Goal: Transaction & Acquisition: Book appointment/travel/reservation

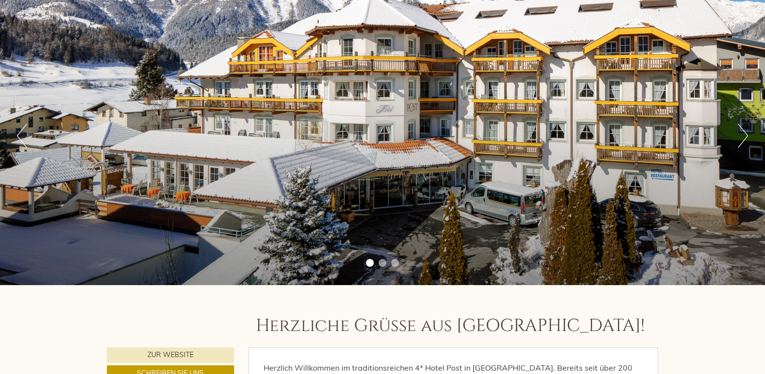
scroll to position [339, 0]
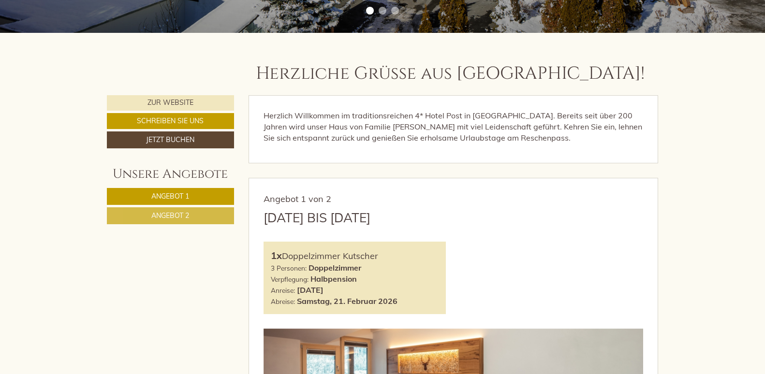
click at [154, 212] on span "Angebot 2" at bounding box center [170, 215] width 38 height 9
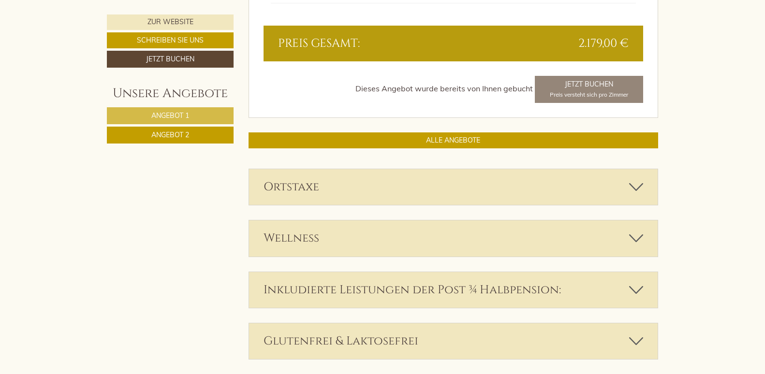
scroll to position [1112, 0]
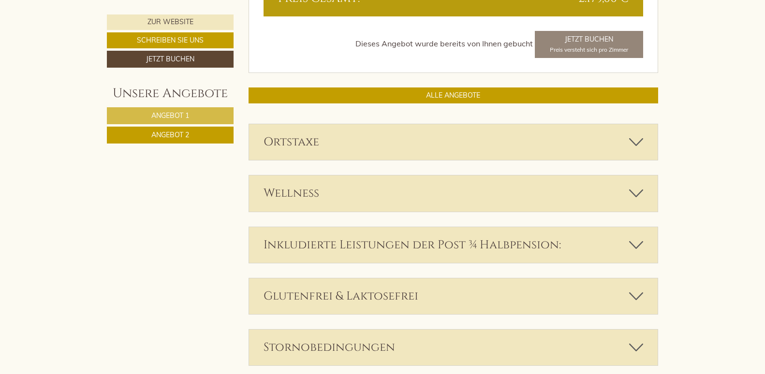
drag, startPoint x: 266, startPoint y: 199, endPoint x: 682, endPoint y: 49, distance: 442.4
click at [682, 49] on div "Herzliche Grüße aus Nauders! Herzlich Willkommen im traditionsreichen 4* Hotel …" at bounding box center [382, 177] width 765 height 1836
drag, startPoint x: 682, startPoint y: 49, endPoint x: 652, endPoint y: 46, distance: 29.7
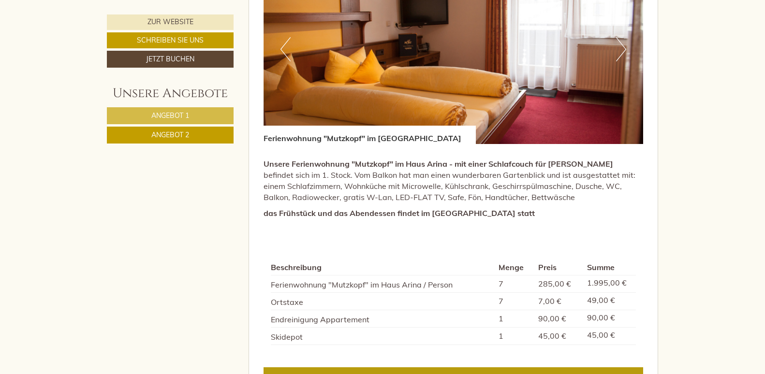
scroll to position [484, 0]
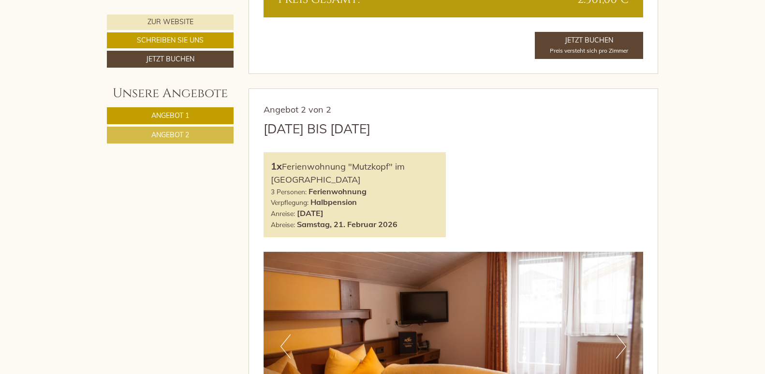
scroll to position [1257, 0]
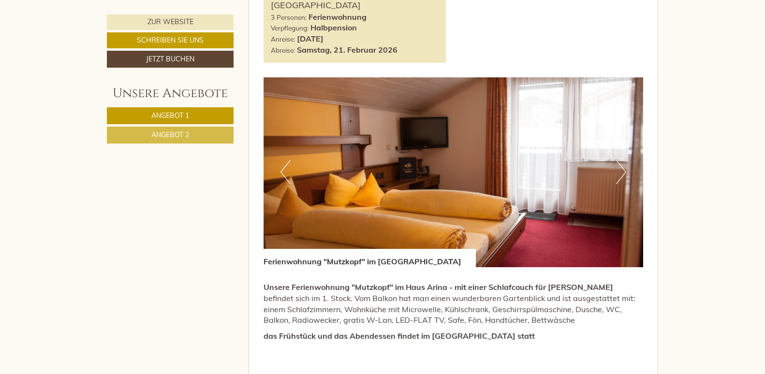
click at [619, 176] on button "Next" at bounding box center [621, 172] width 10 height 24
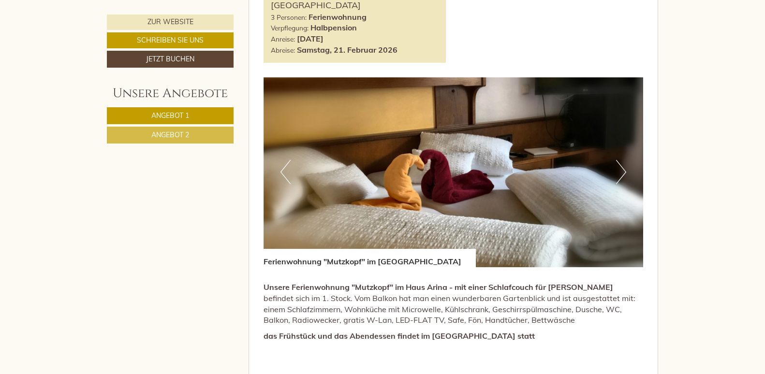
click at [619, 176] on button "Next" at bounding box center [621, 172] width 10 height 24
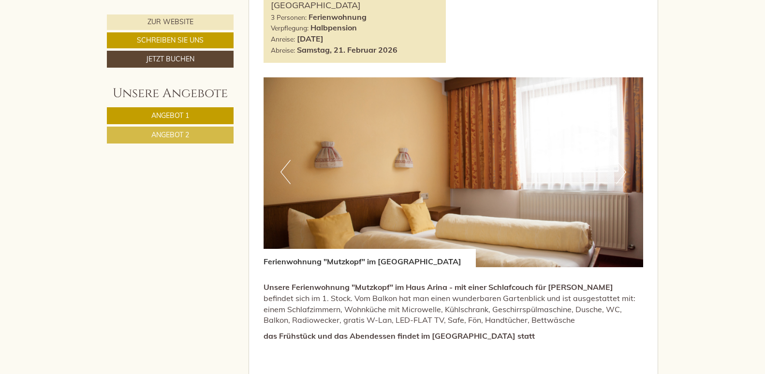
click at [619, 176] on button "Next" at bounding box center [621, 172] width 10 height 24
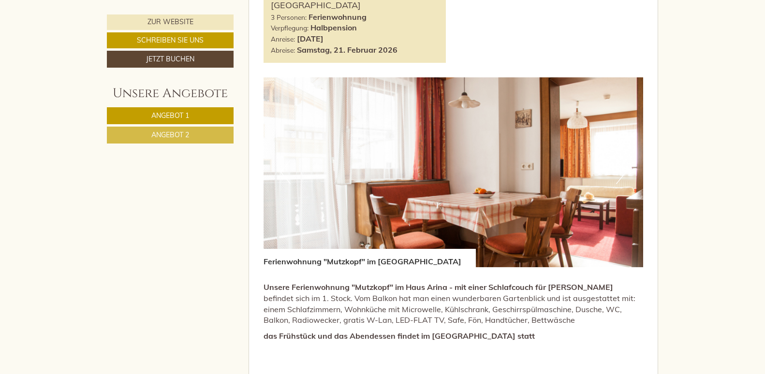
click at [615, 176] on img at bounding box center [454, 172] width 380 height 190
click at [267, 174] on img at bounding box center [454, 172] width 380 height 190
click at [300, 171] on img at bounding box center [454, 172] width 380 height 190
click at [266, 169] on img at bounding box center [454, 172] width 380 height 190
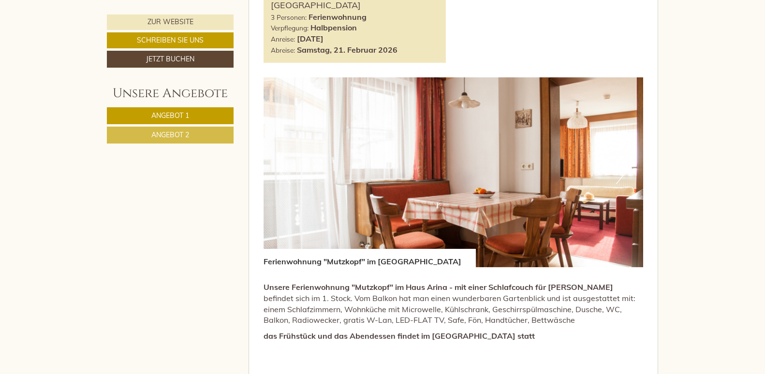
click at [616, 176] on button "Next" at bounding box center [621, 172] width 10 height 24
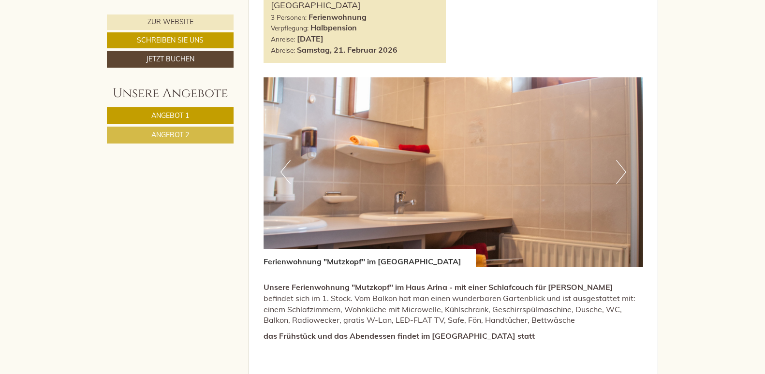
click at [617, 176] on button "Next" at bounding box center [621, 172] width 10 height 24
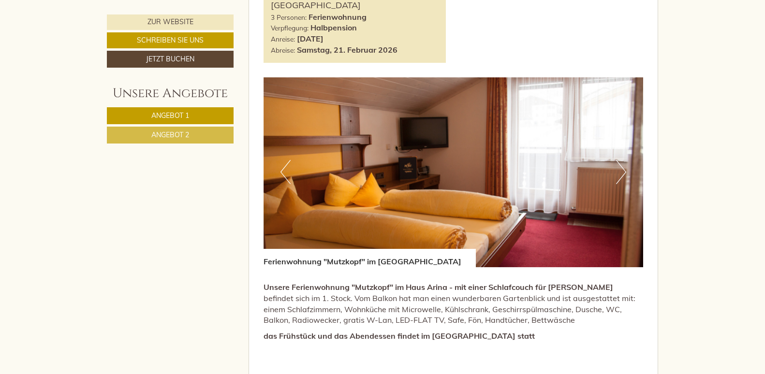
click at [617, 176] on button "Next" at bounding box center [621, 172] width 10 height 24
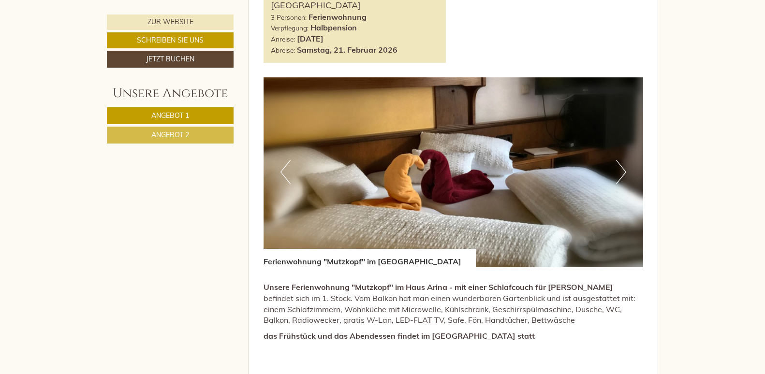
click at [617, 176] on button "Next" at bounding box center [621, 172] width 10 height 24
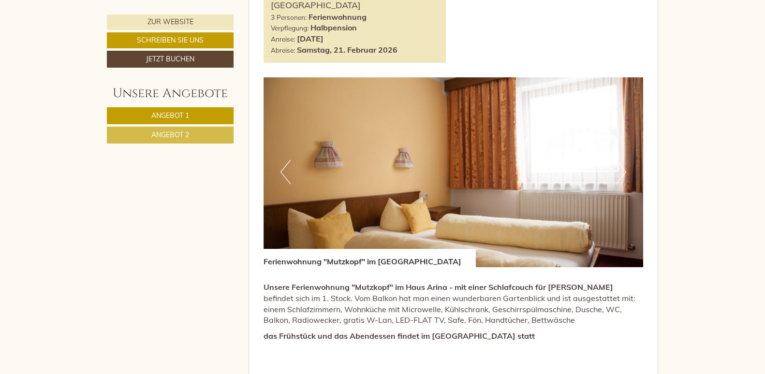
click at [617, 176] on button "Next" at bounding box center [621, 172] width 10 height 24
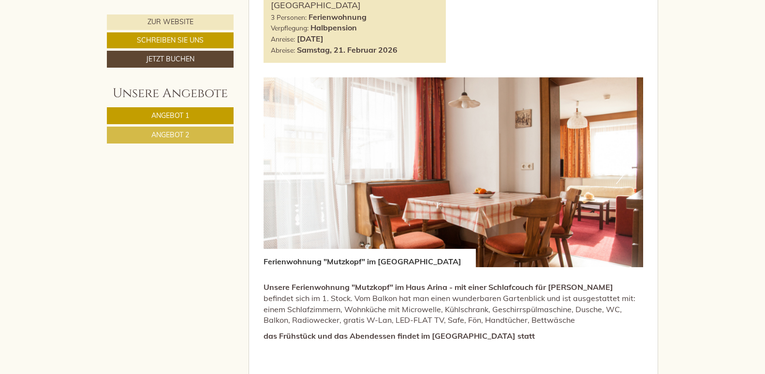
click at [617, 176] on button "Next" at bounding box center [621, 172] width 10 height 24
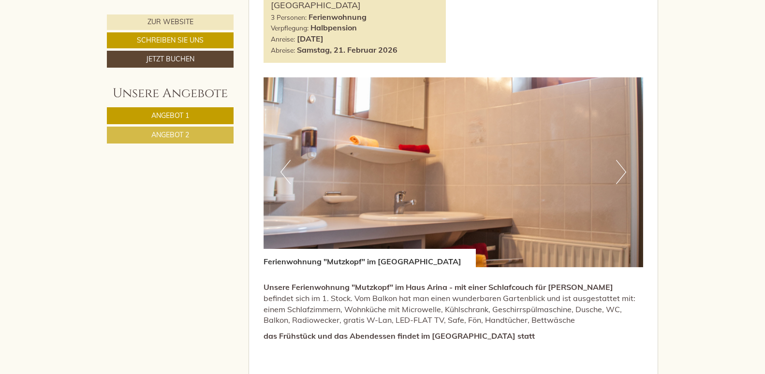
click at [617, 176] on button "Next" at bounding box center [621, 172] width 10 height 24
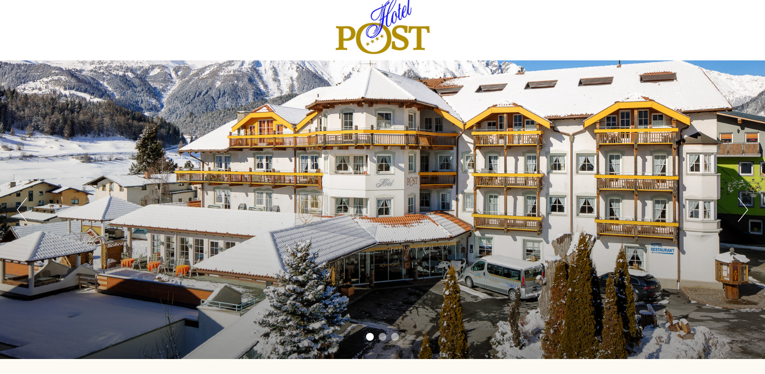
scroll to position [0, 0]
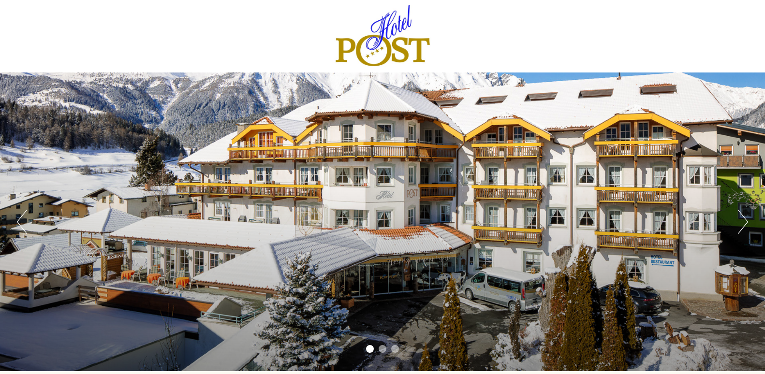
click at [400, 45] on div at bounding box center [383, 36] width 542 height 63
click at [379, 47] on div at bounding box center [383, 36] width 542 height 63
click at [393, 223] on div "Previous Next 1 2 3" at bounding box center [382, 222] width 765 height 299
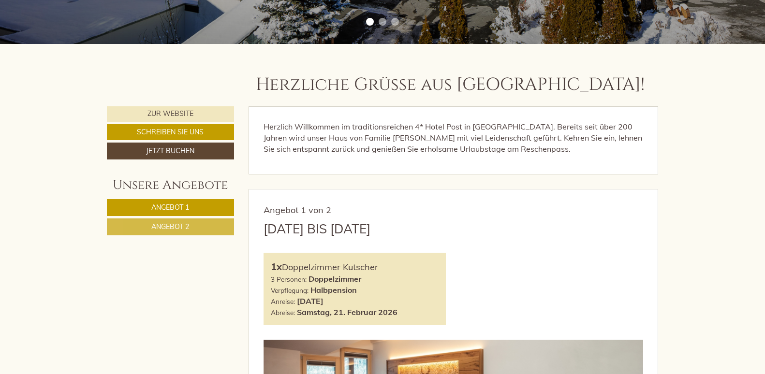
scroll to position [339, 0]
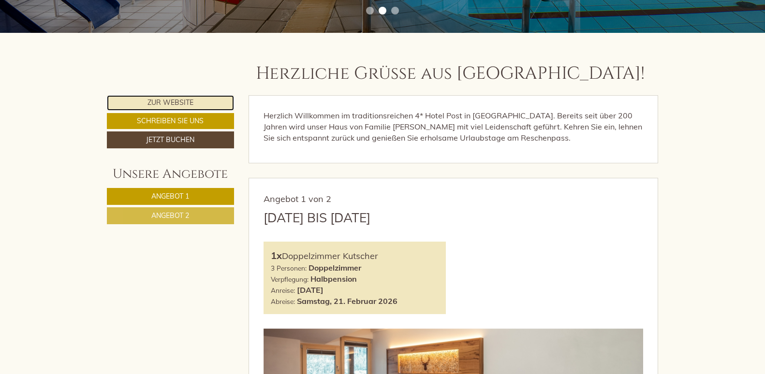
click at [136, 100] on link "Zur Website" at bounding box center [170, 102] width 127 height 15
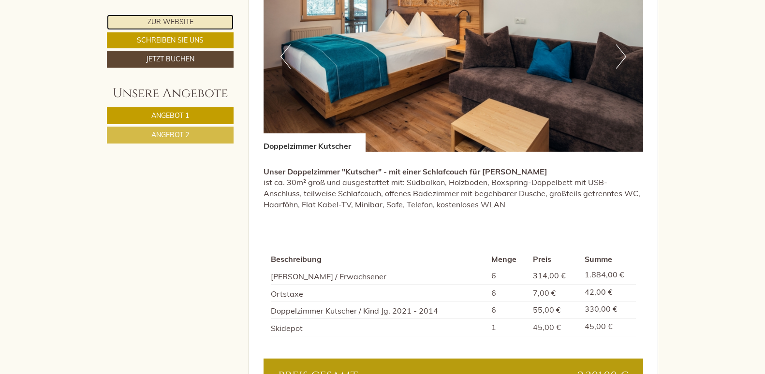
scroll to position [822, 0]
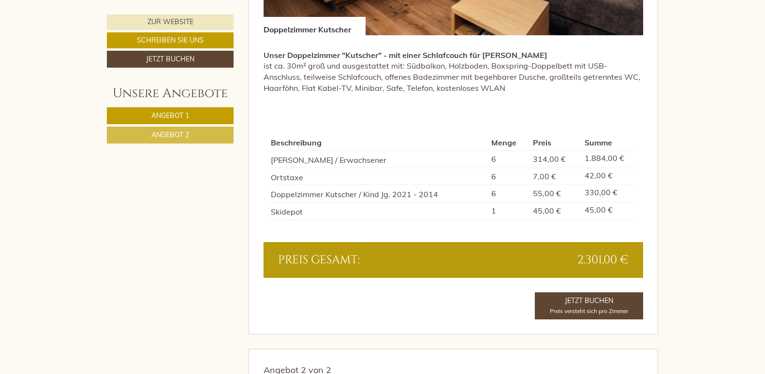
click at [177, 137] on span "Angebot 2" at bounding box center [170, 135] width 38 height 9
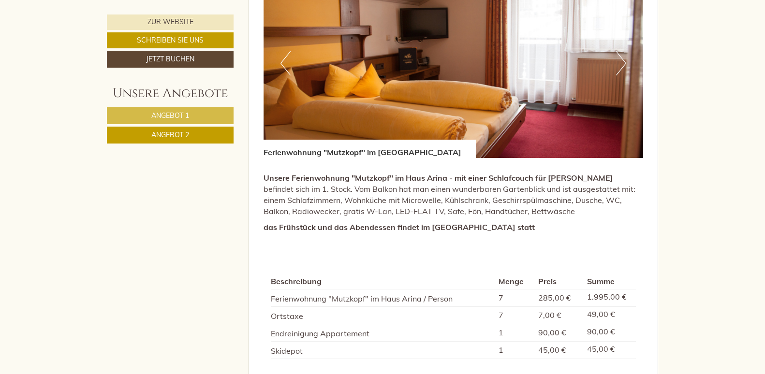
scroll to position [624, 0]
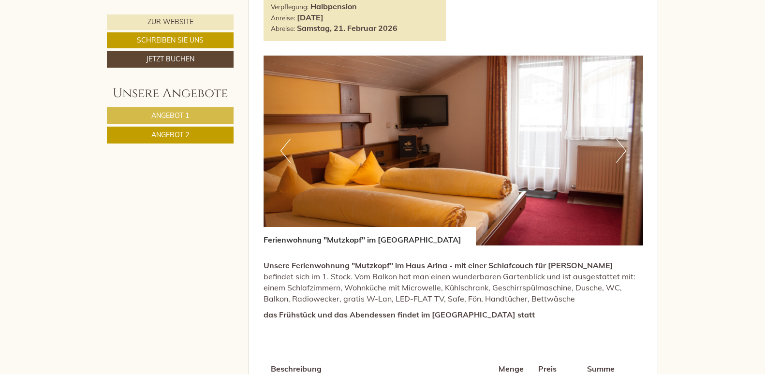
click at [460, 165] on img at bounding box center [454, 151] width 380 height 190
click at [461, 165] on img at bounding box center [454, 151] width 380 height 190
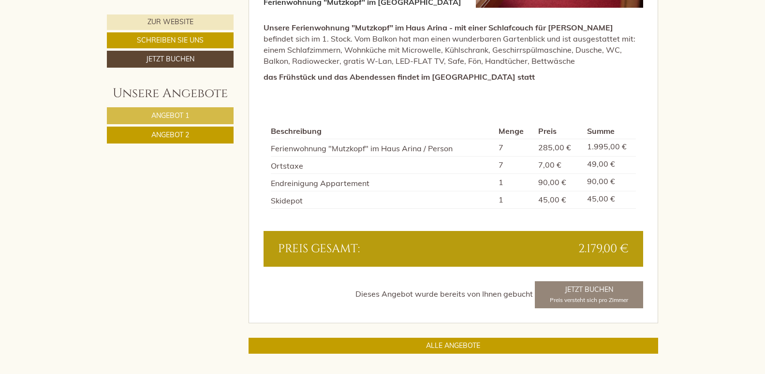
scroll to position [866, 0]
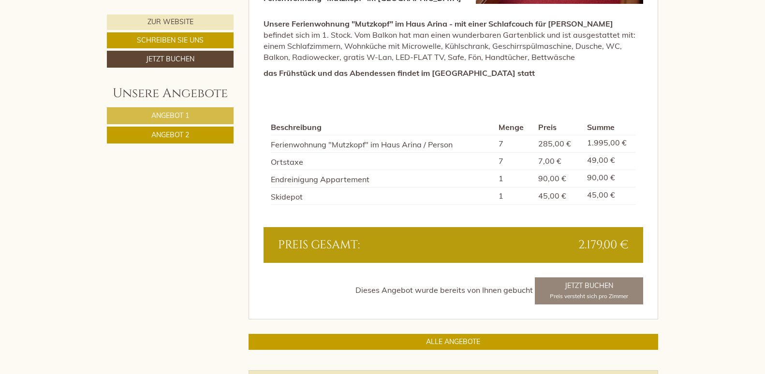
click at [378, 237] on div "Preis gesamt:" at bounding box center [362, 245] width 183 height 16
click at [379, 237] on div "Preis gesamt:" at bounding box center [362, 245] width 183 height 16
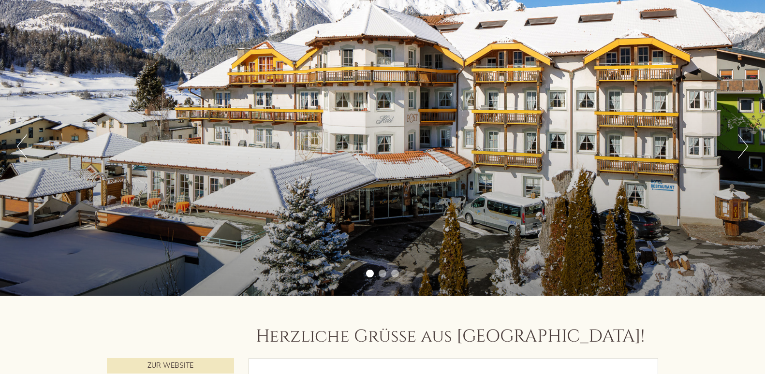
scroll to position [0, 0]
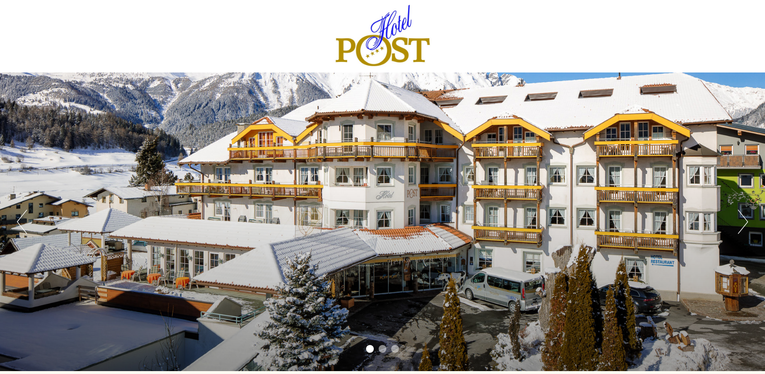
click at [743, 229] on button "Next" at bounding box center [743, 222] width 10 height 24
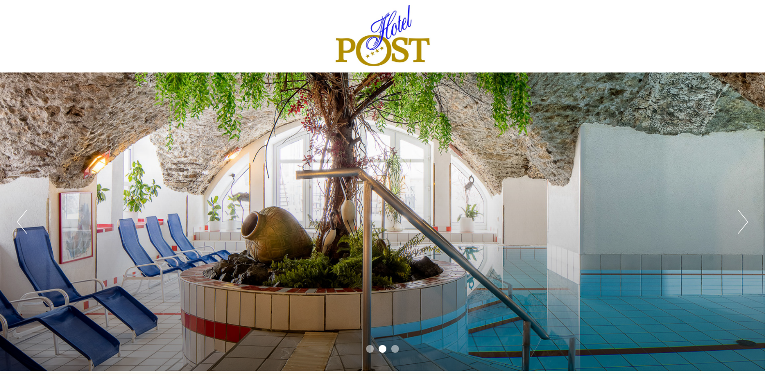
click at [743, 229] on button "Next" at bounding box center [743, 222] width 10 height 24
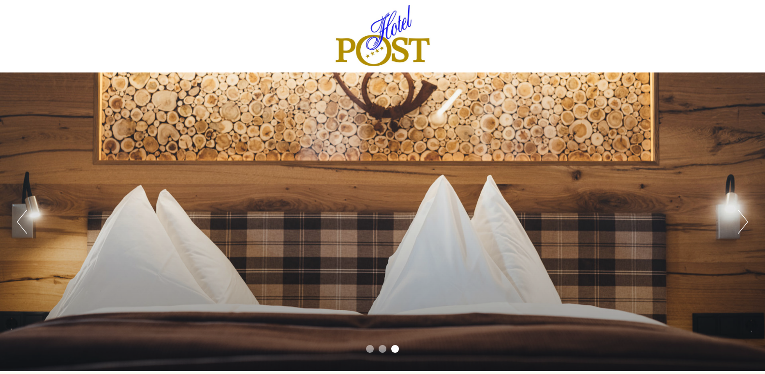
click at [743, 229] on button "Next" at bounding box center [743, 222] width 10 height 24
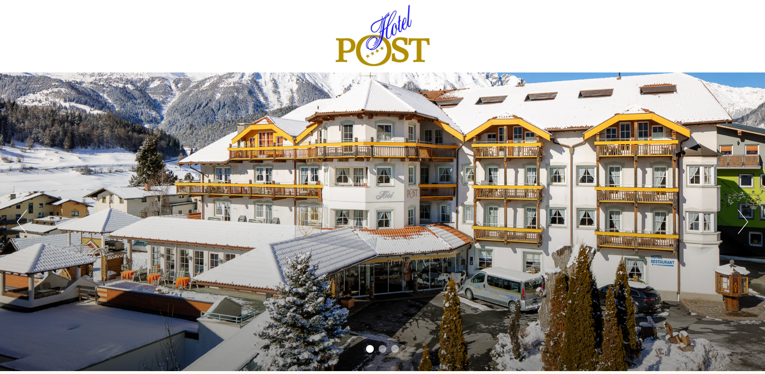
click at [743, 229] on button "Next" at bounding box center [743, 222] width 10 height 24
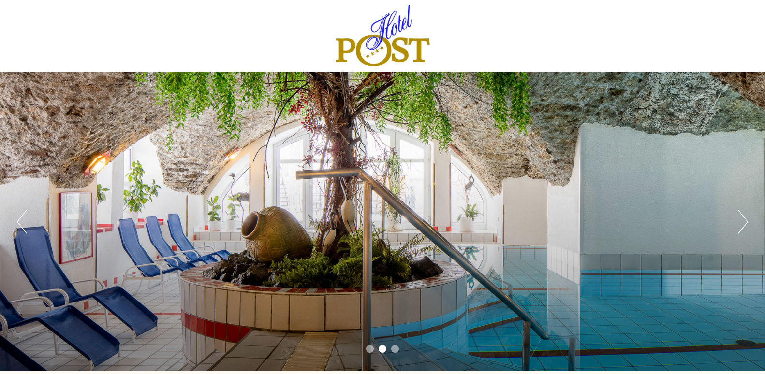
click at [743, 229] on button "Next" at bounding box center [743, 222] width 10 height 24
